Goal: Information Seeking & Learning: Learn about a topic

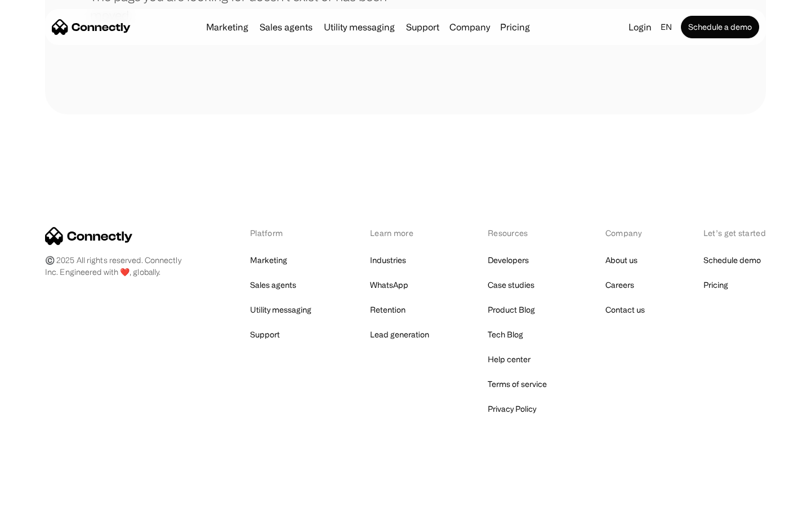
scroll to position [206, 0]
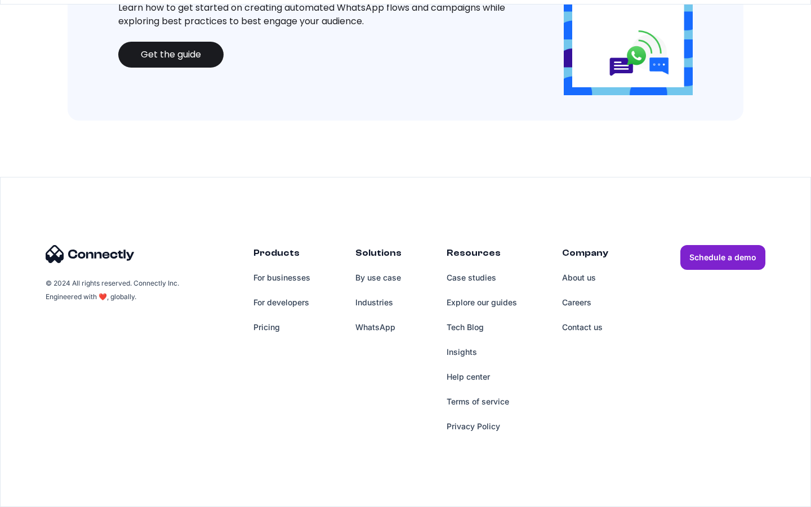
scroll to position [1224, 0]
